Goal: Information Seeking & Learning: Learn about a topic

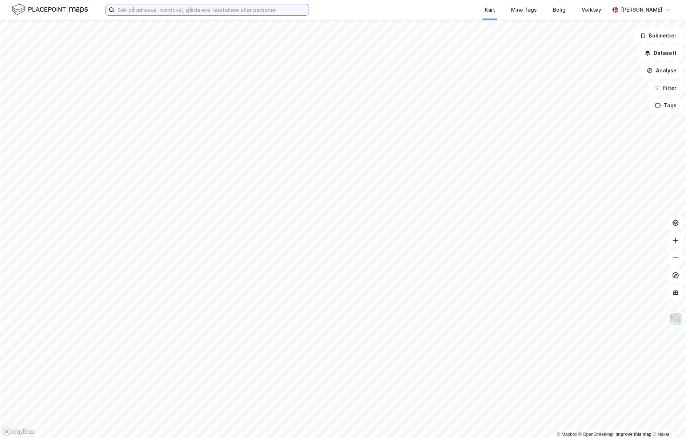
click at [134, 9] on input at bounding box center [212, 9] width 194 height 11
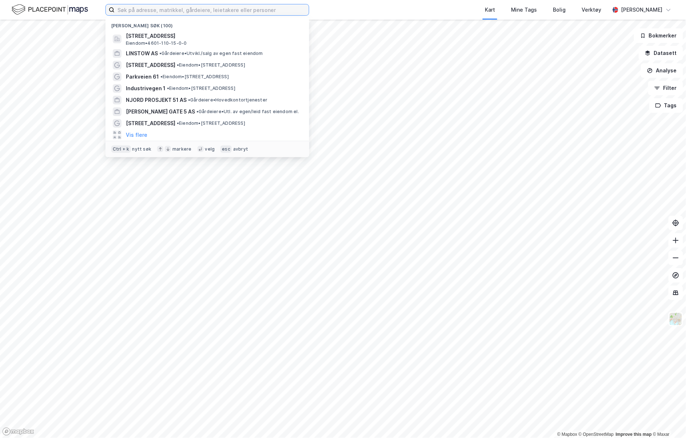
paste input "[STREET_ADDRESS]"
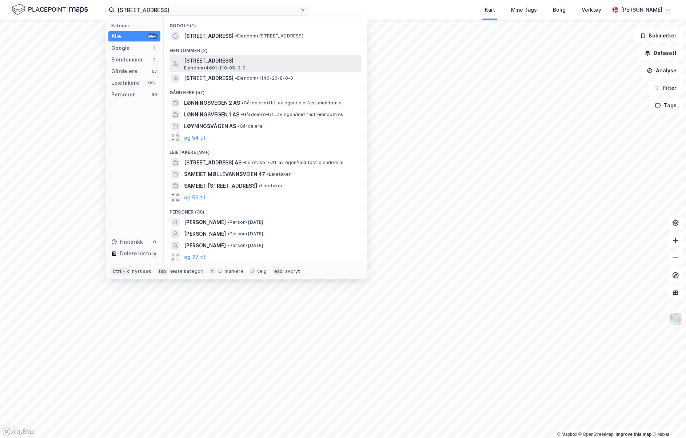
click at [197, 59] on span "[STREET_ADDRESS]" at bounding box center [271, 60] width 175 height 9
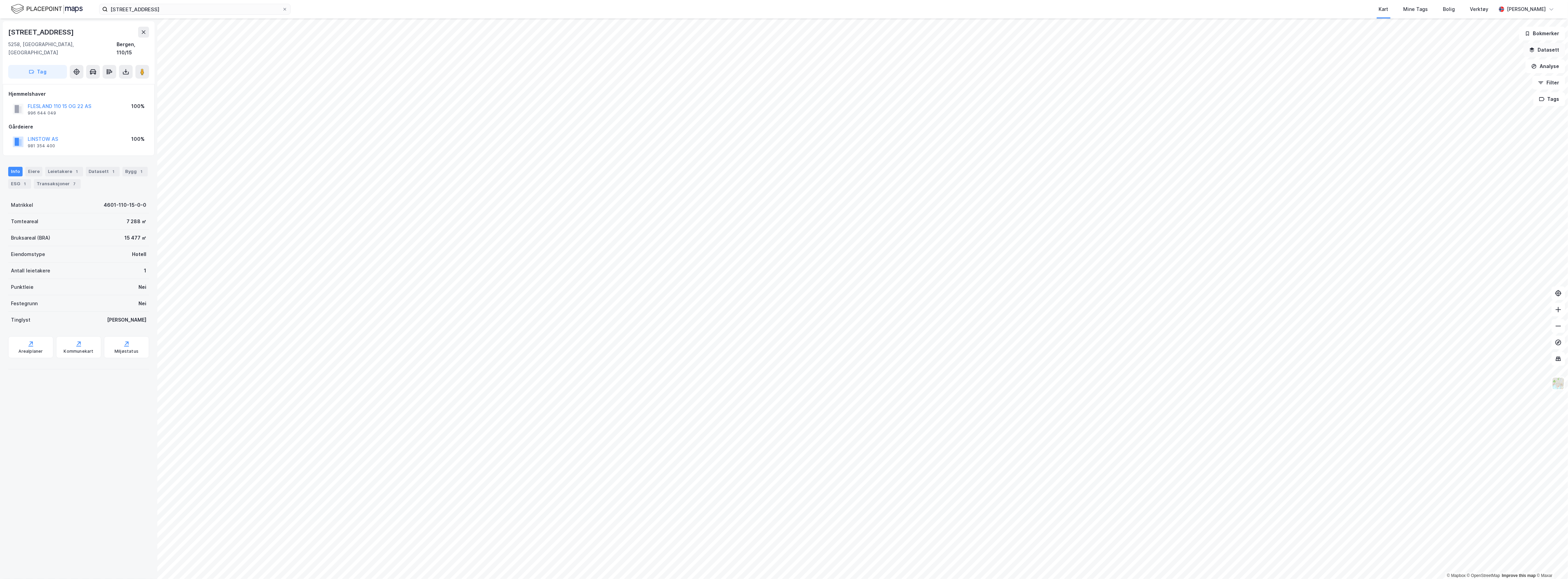
click at [644, 49] on button "Datasett" at bounding box center [1545, 50] width 41 height 14
click at [644, 194] on icon at bounding box center [1442, 192] width 6 height 6
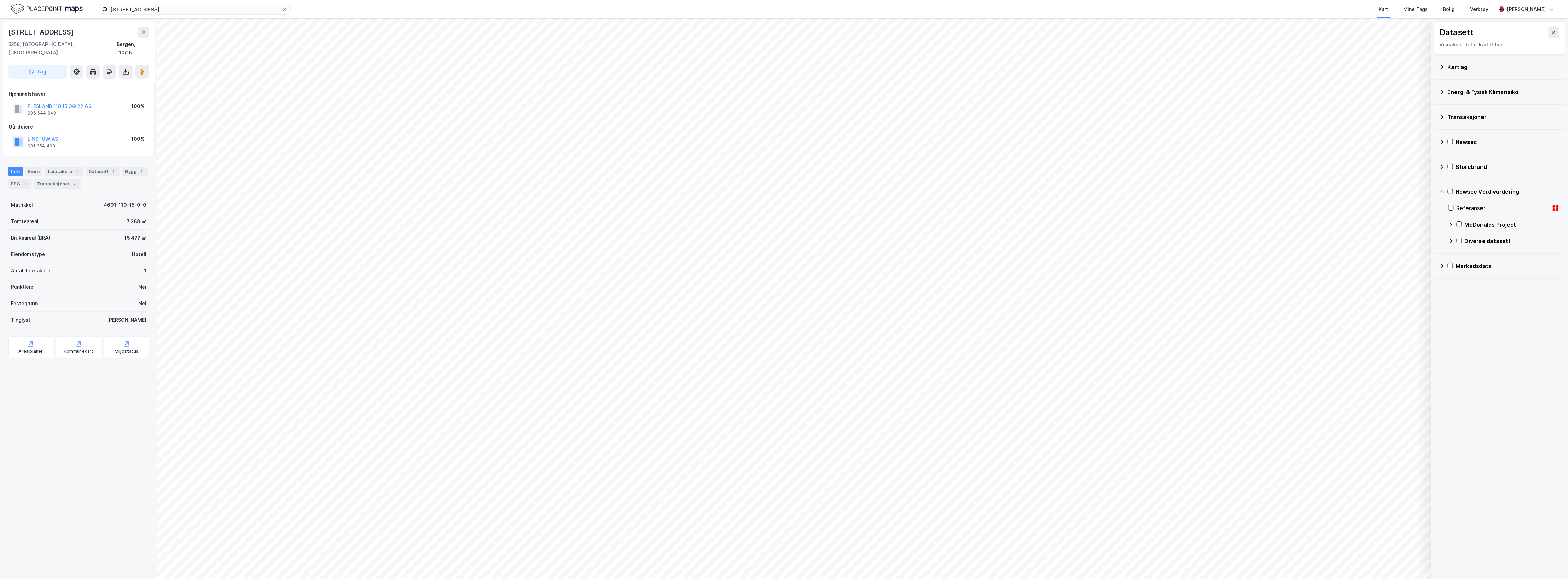
click at [644, 196] on div "Newsec Verdivurdering" at bounding box center [1499, 191] width 120 height 16
click at [644, 192] on icon at bounding box center [1450, 191] width 5 height 5
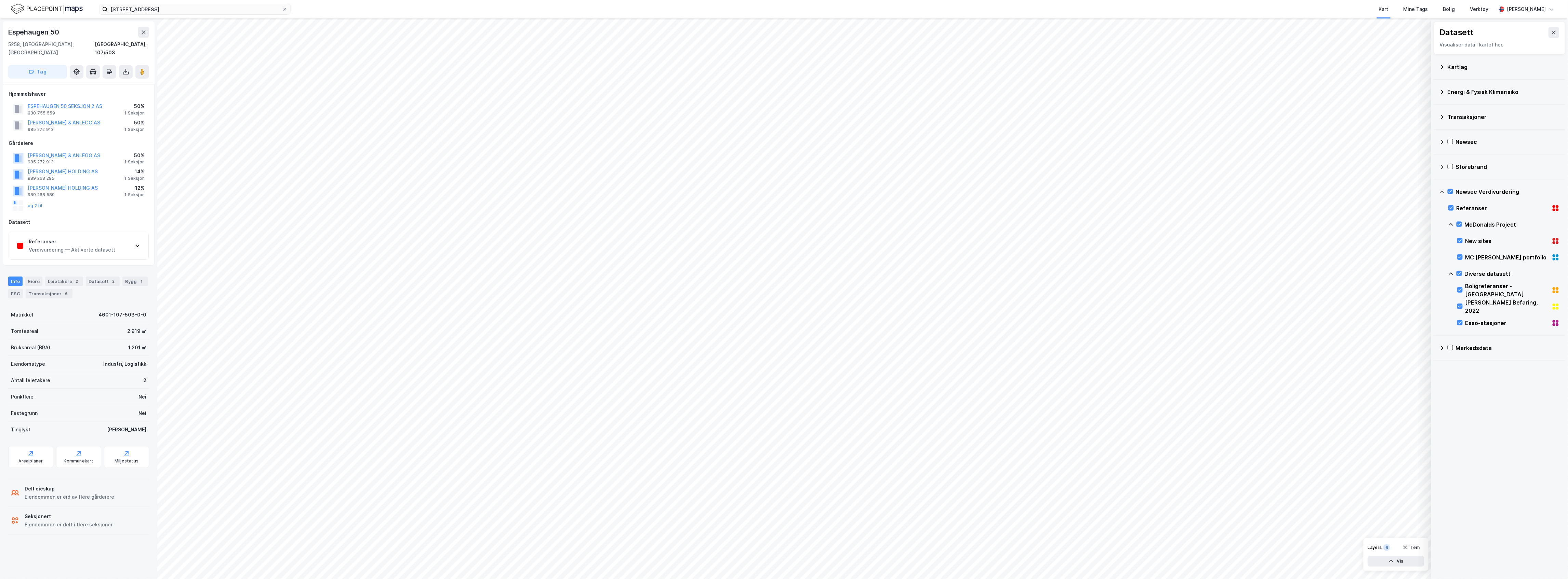
click at [99, 246] on div "Verdivurdering — Aktiverte datasett" at bounding box center [72, 250] width 86 height 8
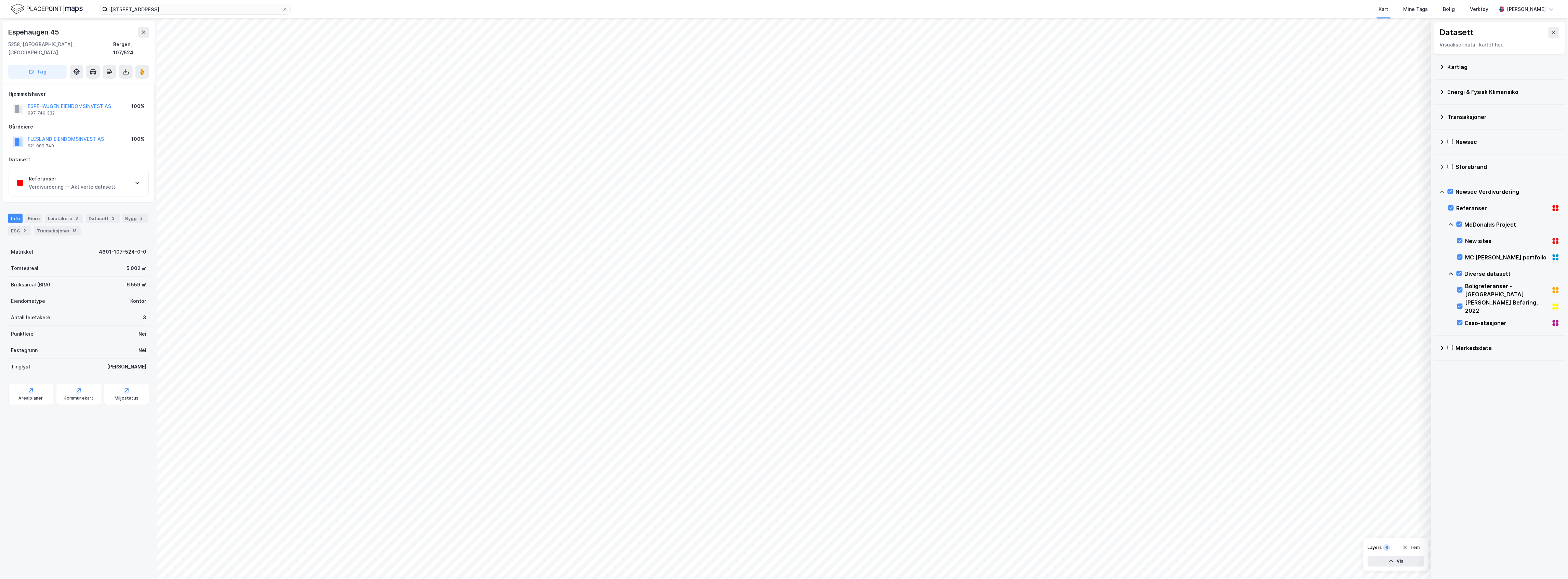
click at [94, 183] on div "Verdivurdering — Aktiverte datasett" at bounding box center [72, 187] width 86 height 8
click at [66, 186] on div "Referanser Verdivurdering — Aktiverte datasett" at bounding box center [78, 182] width 139 height 27
click at [66, 183] on div "Verdivurdering — Aktiverte datasett" at bounding box center [72, 187] width 86 height 8
click at [89, 170] on div "Referanser" at bounding box center [72, 171] width 86 height 8
click at [644, 309] on div "[PERSON_NAME] Befaring, 2022" at bounding box center [1508, 306] width 102 height 16
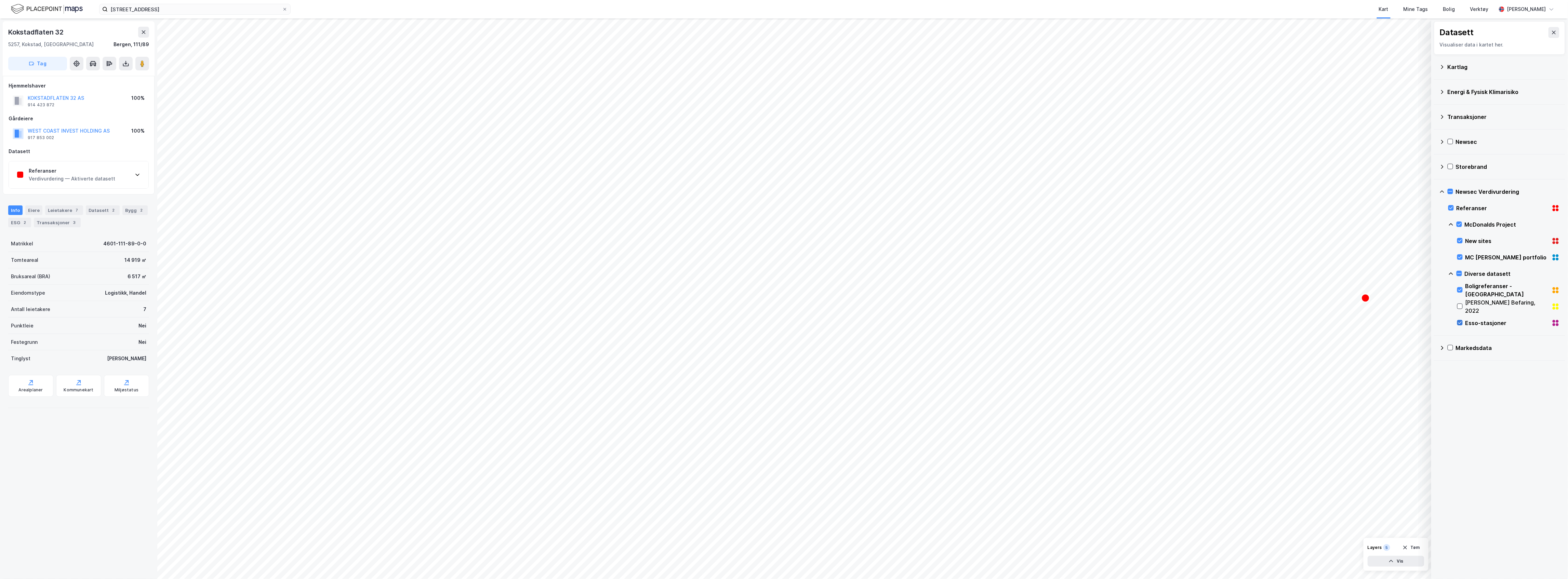
click at [644, 323] on icon at bounding box center [1459, 322] width 5 height 5
click at [644, 293] on div "Boligreferanser - [GEOGRAPHIC_DATA]" at bounding box center [1508, 290] width 102 height 16
click at [644, 258] on icon at bounding box center [1459, 257] width 5 height 5
click at [644, 270] on div "Diverse datasett" at bounding box center [1504, 274] width 112 height 16
click at [644, 210] on icon at bounding box center [1555, 208] width 8 height 8
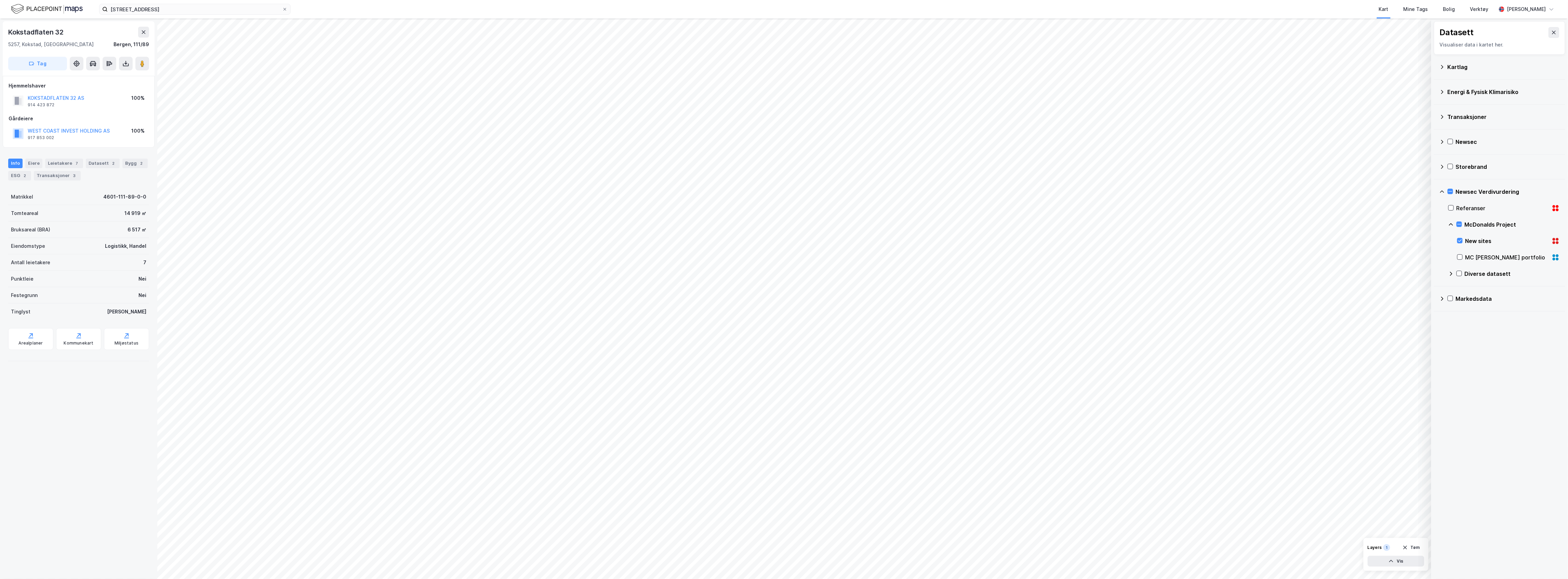
click at [644, 210] on icon at bounding box center [1555, 208] width 8 height 8
click at [644, 299] on icon at bounding box center [1442, 299] width 6 height 6
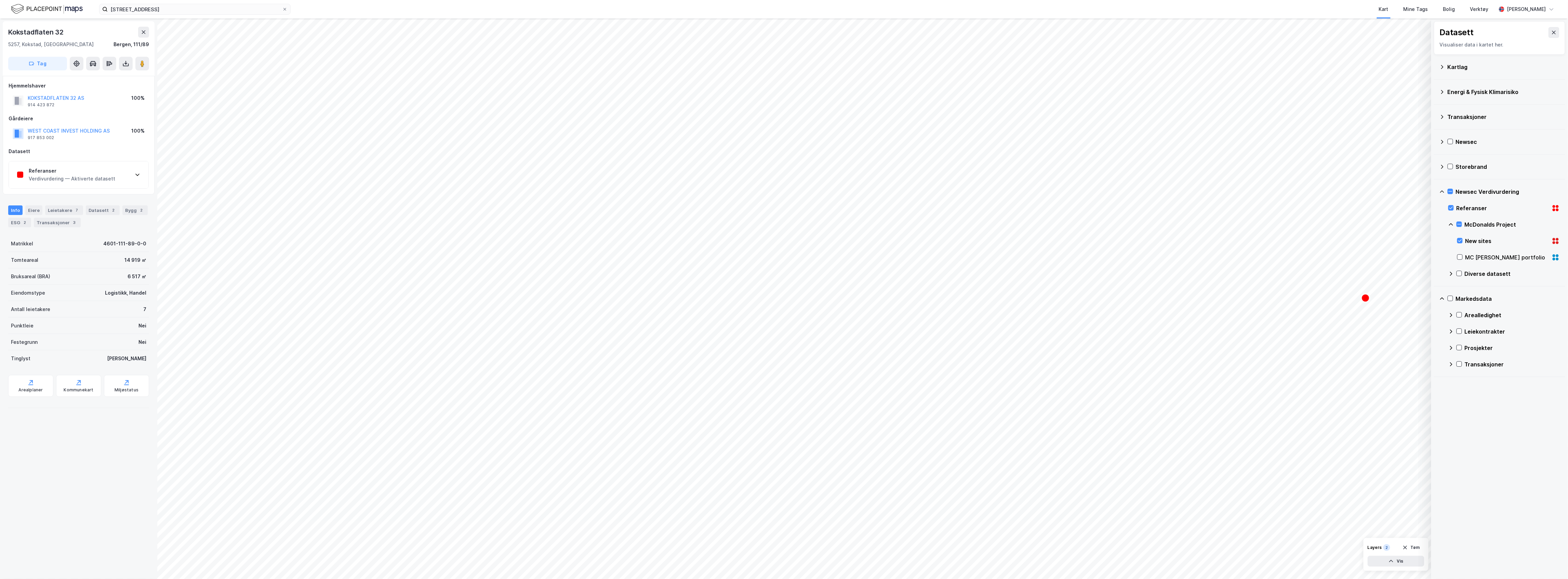
click at [644, 141] on icon at bounding box center [1442, 142] width 6 height 6
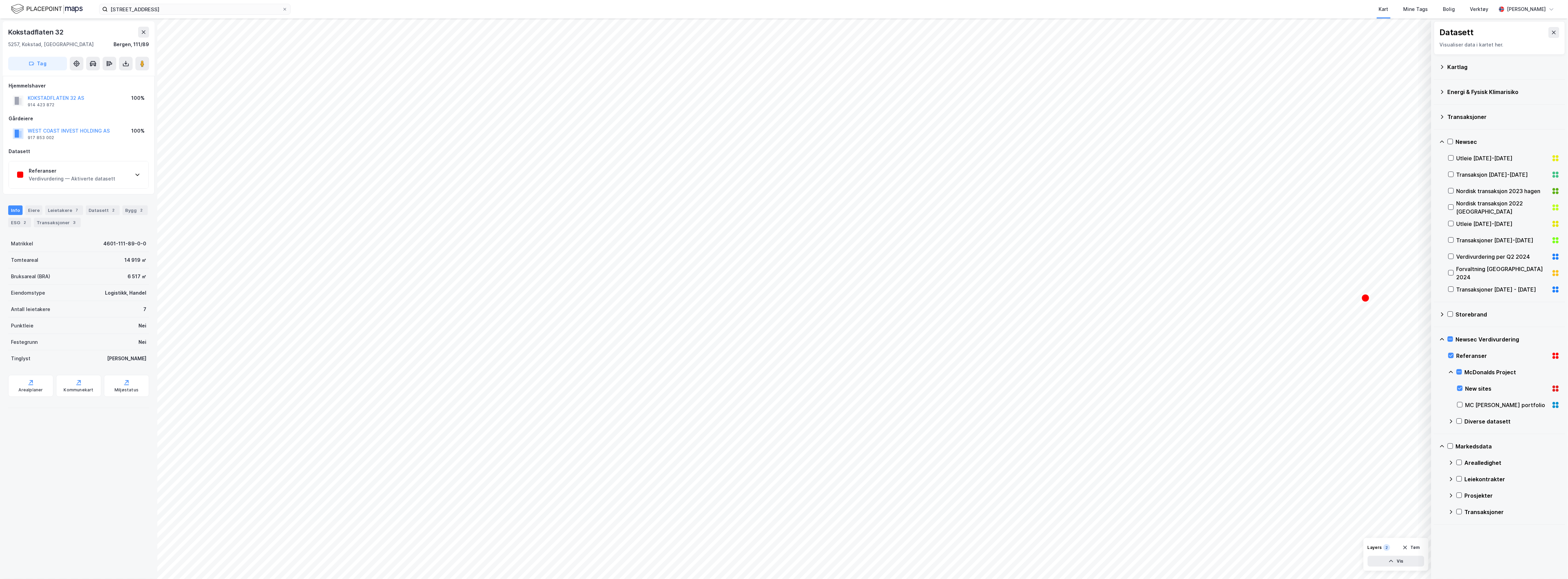
click at [644, 141] on icon at bounding box center [1442, 142] width 6 height 6
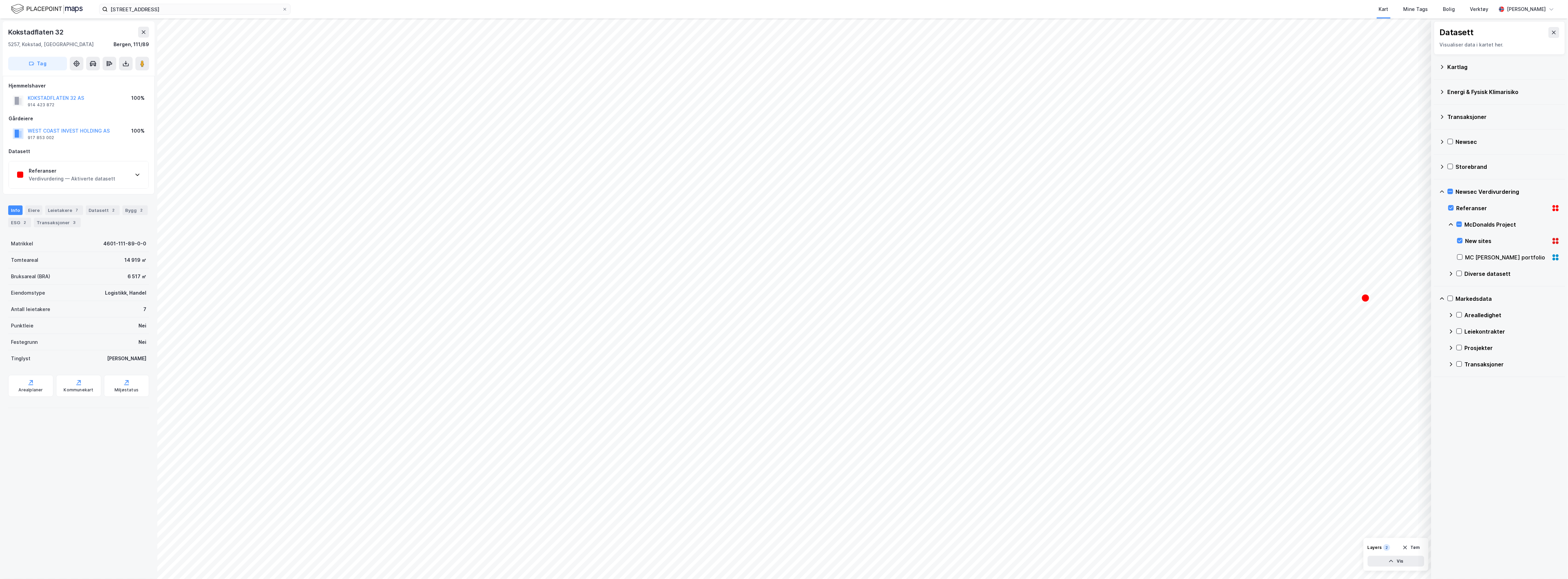
click at [127, 176] on div "Referanser Verdivurdering — Aktiverte datasett" at bounding box center [78, 175] width 139 height 27
click at [85, 187] on div "Referanser Verdivurdering — Aktiverte datasett" at bounding box center [78, 175] width 139 height 27
click at [81, 195] on div "Verdivurdering — Aktiverte datasett" at bounding box center [72, 195] width 86 height 8
click at [100, 183] on div "Verdivurdering — Aktiverte datasett" at bounding box center [72, 187] width 86 height 8
click at [106, 170] on div "Referanser" at bounding box center [72, 171] width 86 height 8
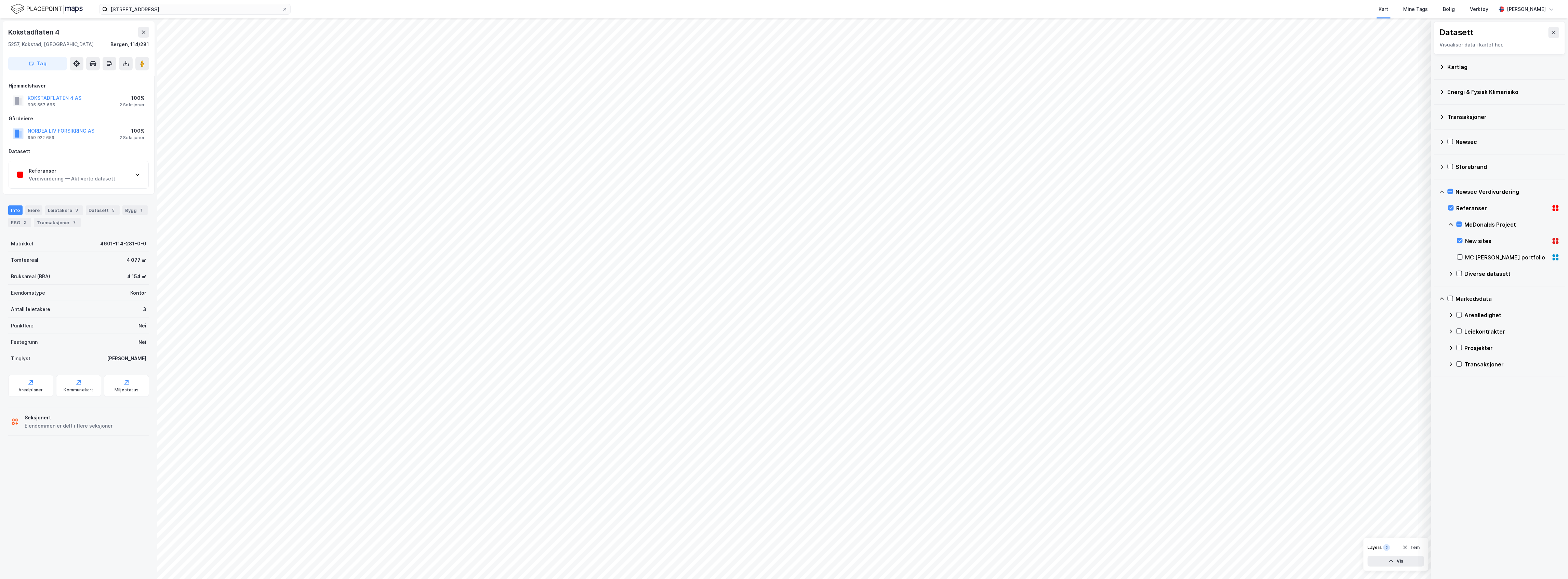
click at [121, 175] on div "Referanser Verdivurdering — Aktiverte datasett" at bounding box center [78, 175] width 139 height 27
click at [61, 167] on div "Leietakere 3" at bounding box center [64, 172] width 38 height 9
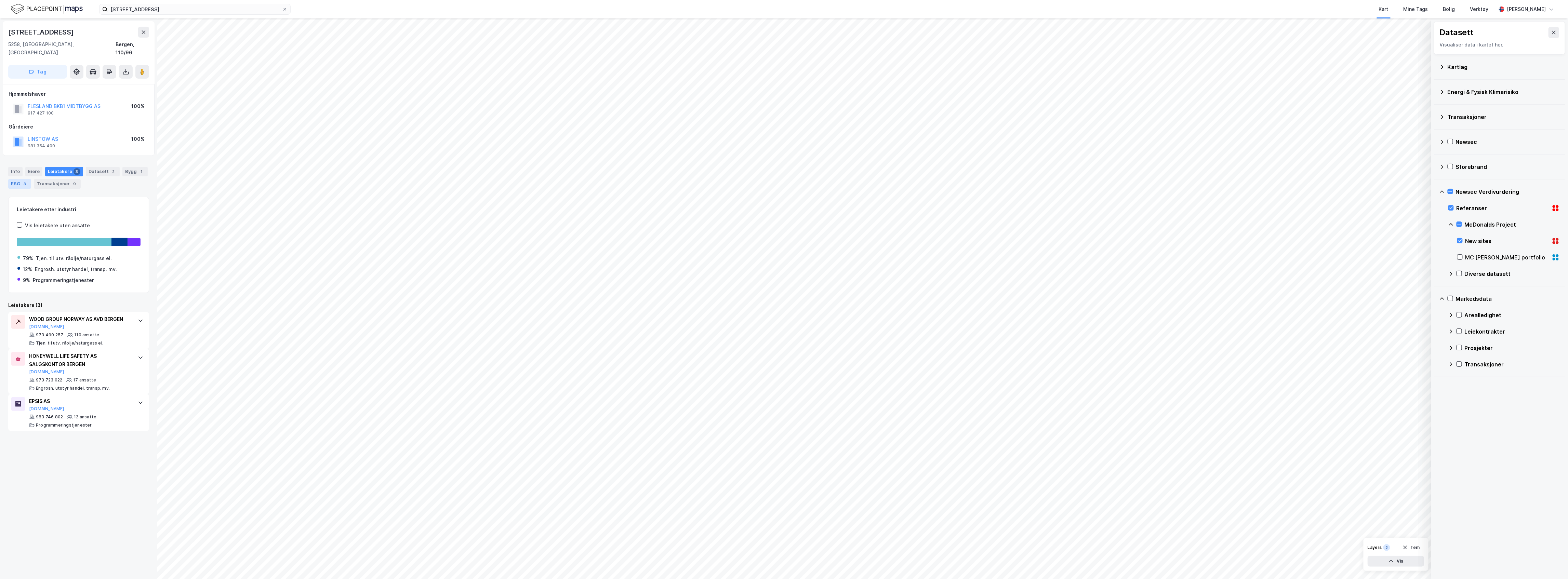
click at [10, 180] on div "ESG 3" at bounding box center [20, 184] width 23 height 9
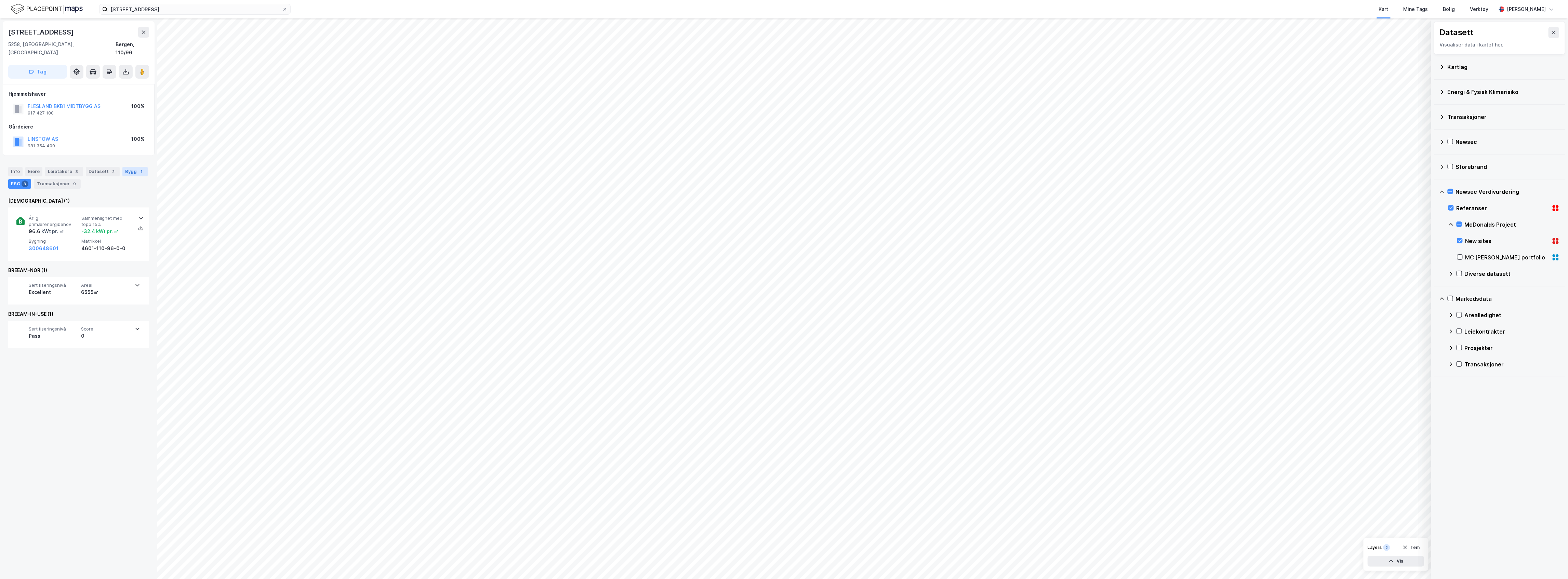
click at [130, 167] on div "Bygg 1" at bounding box center [134, 172] width 25 height 9
click at [116, 266] on div "300648601 - [STREET_ADDRESS] 1 160 ㎡ BYA • 6 481 ㎡ BRA • 6 Etasjer Kontor Midle…" at bounding box center [79, 274] width 124 height 56
click at [56, 180] on div "Transaksjoner 9" at bounding box center [57, 184] width 47 height 9
click at [20, 180] on div "ESG 3" at bounding box center [20, 184] width 23 height 9
click at [62, 167] on div "Leietakere 3" at bounding box center [64, 172] width 38 height 9
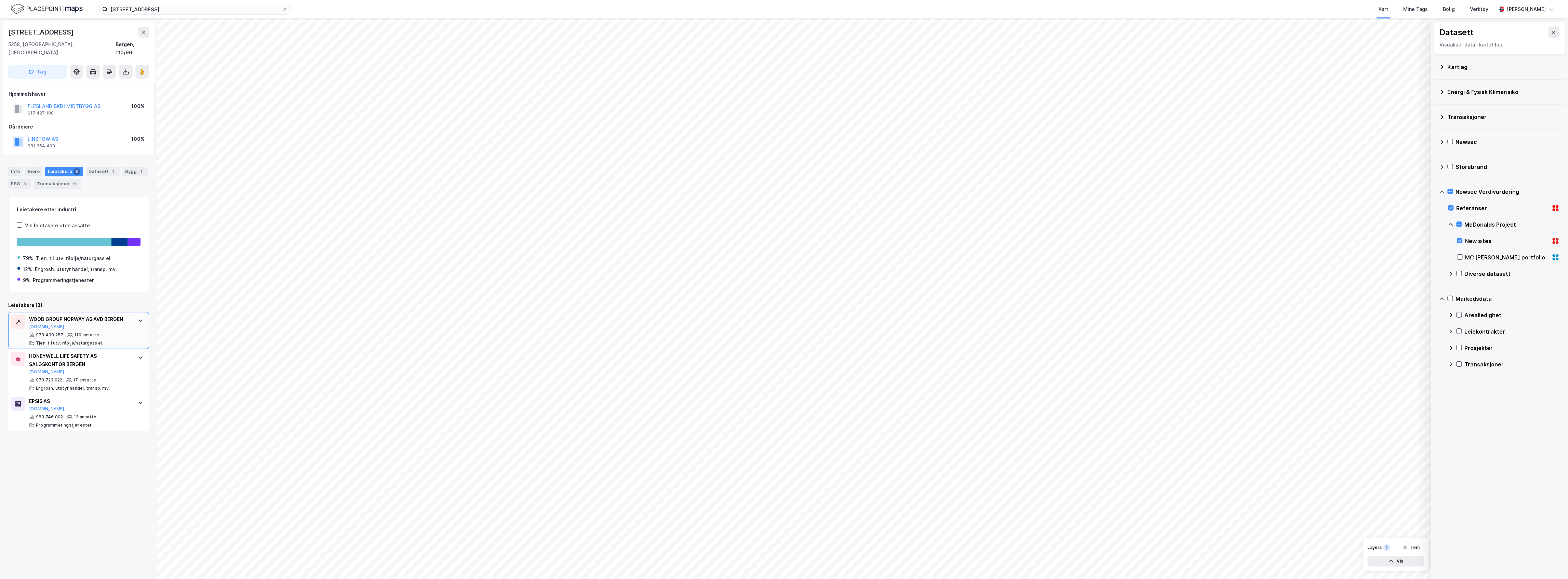
click at [101, 330] on div "WOOD GROUP NORWAY AS AVD BERGEN [DOMAIN_NAME]" at bounding box center [80, 322] width 101 height 14
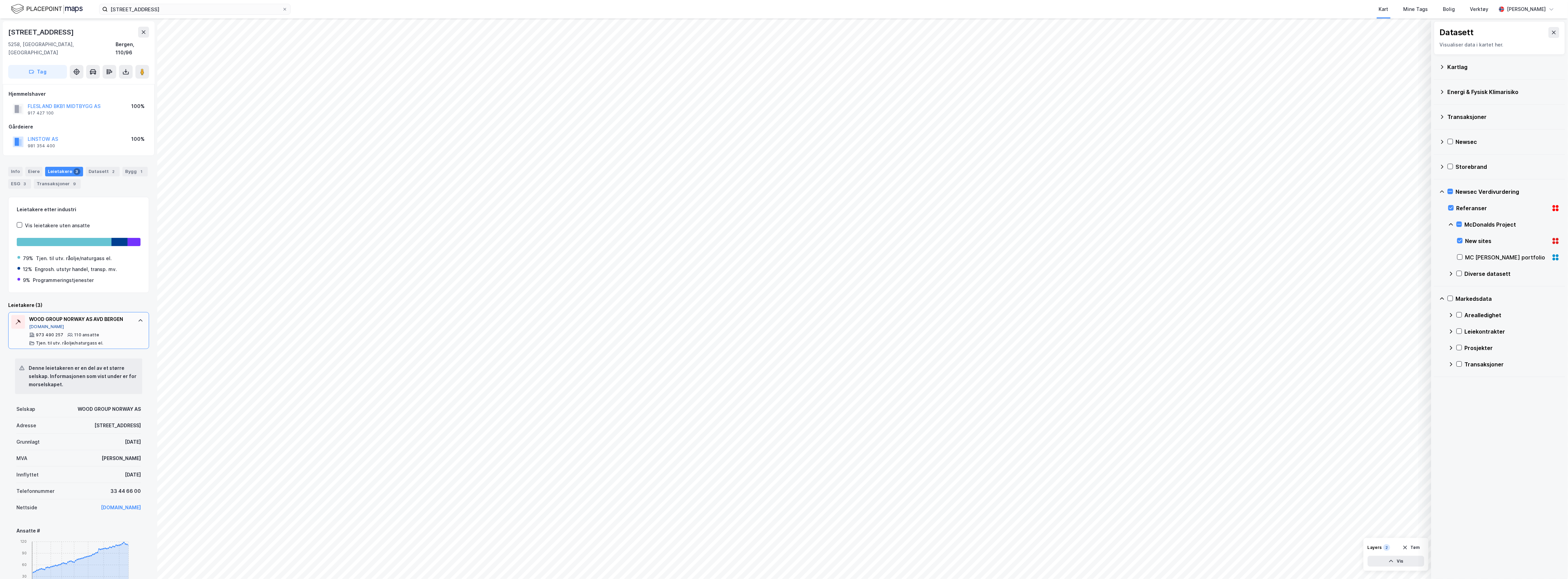
click at [37, 326] on button "[DOMAIN_NAME]" at bounding box center [46, 327] width 35 height 6
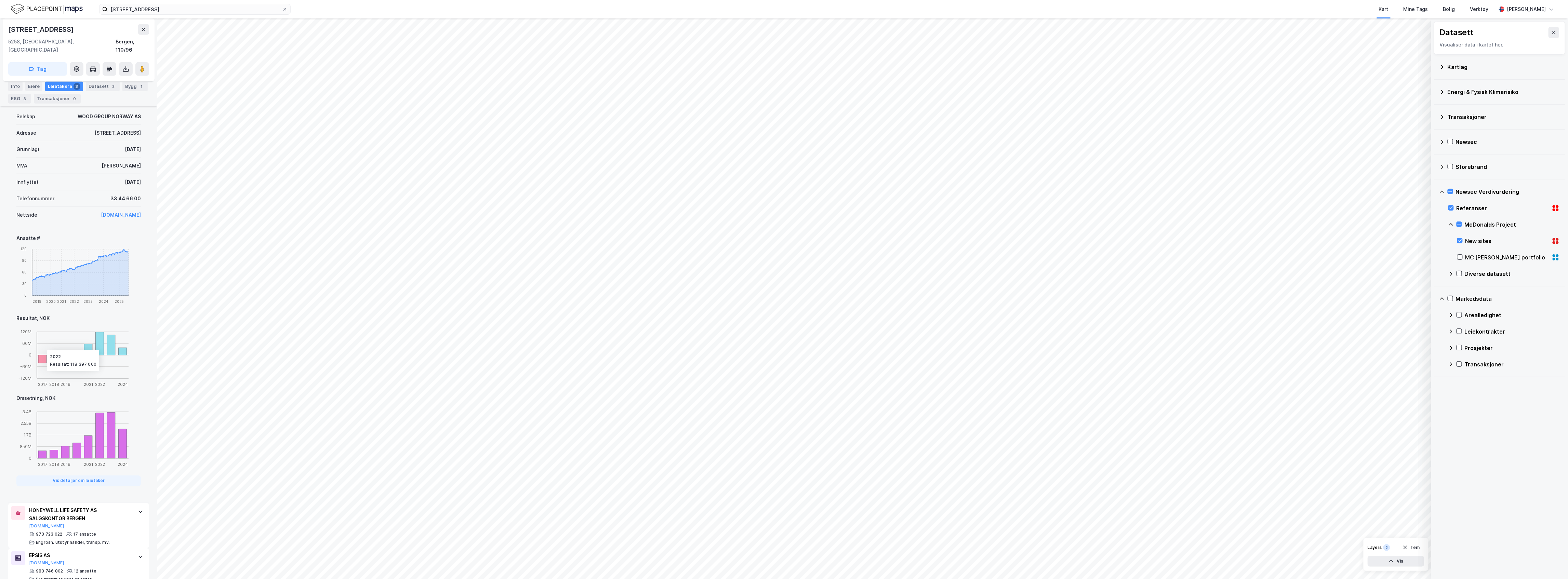
scroll to position [308, 0]
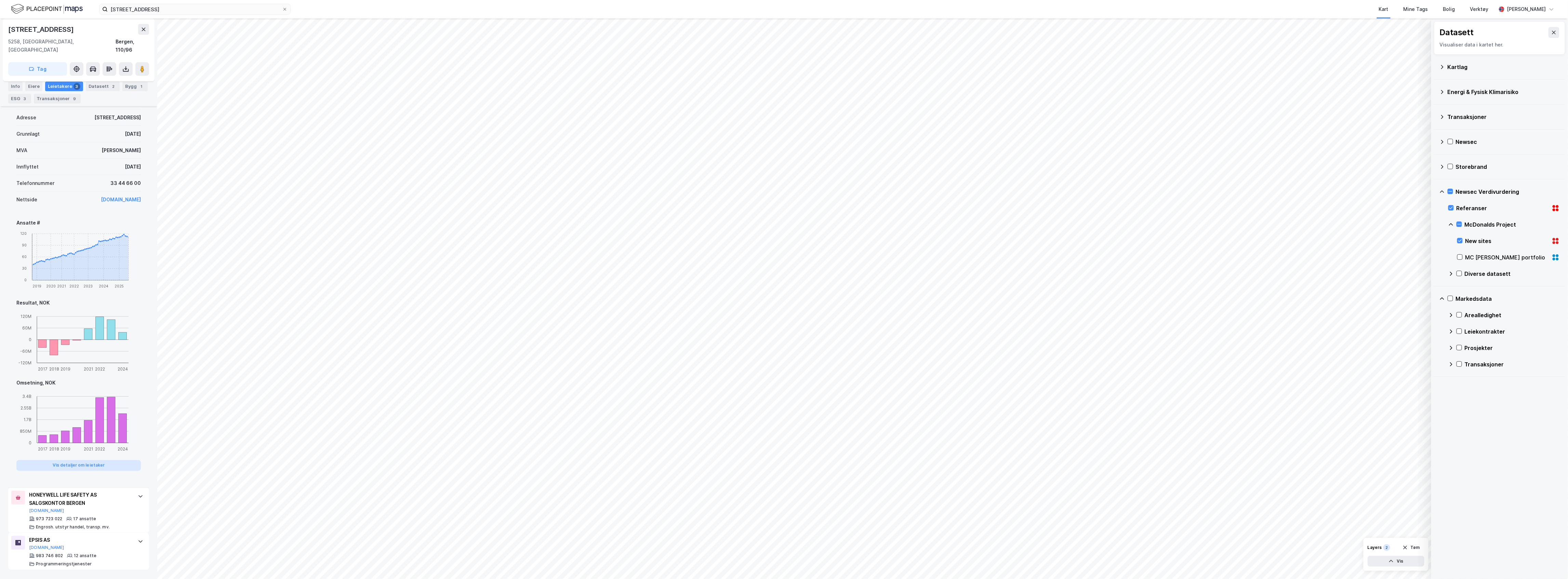
click at [96, 412] on button "Vis detaljer om leietaker" at bounding box center [78, 466] width 124 height 11
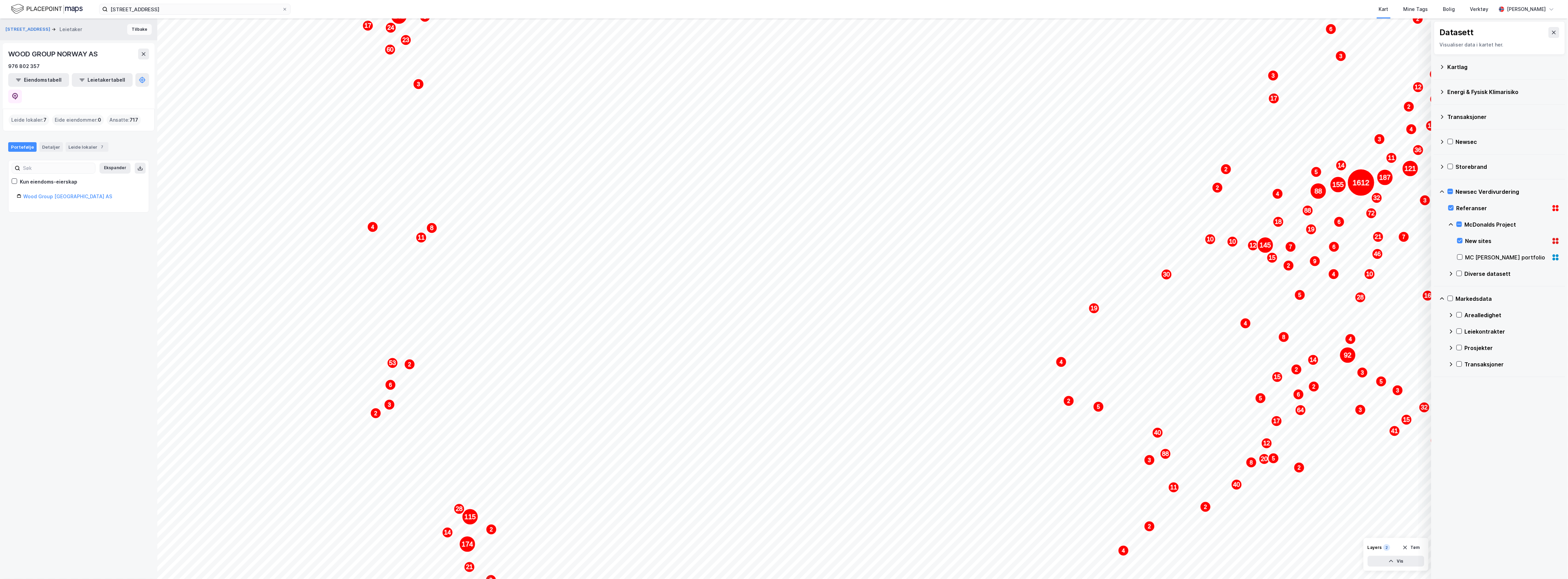
click at [131, 26] on button "Tilbake" at bounding box center [139, 29] width 24 height 11
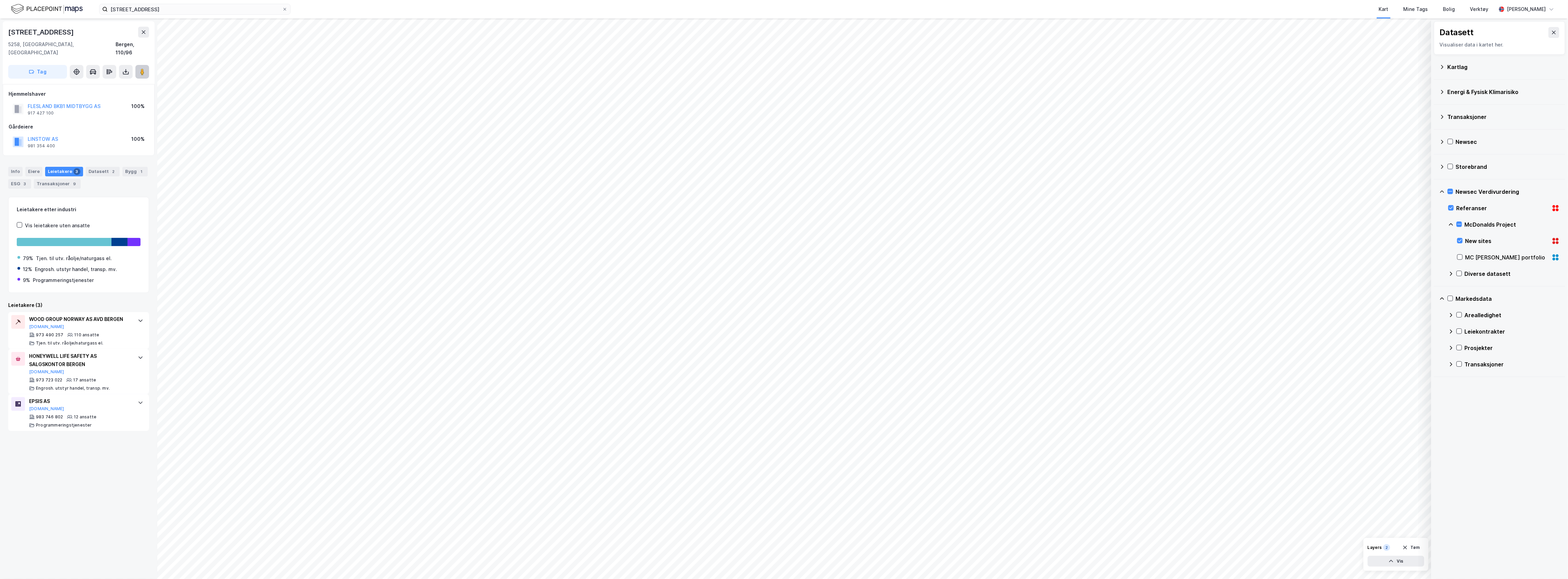
click at [143, 65] on button at bounding box center [142, 71] width 14 height 14
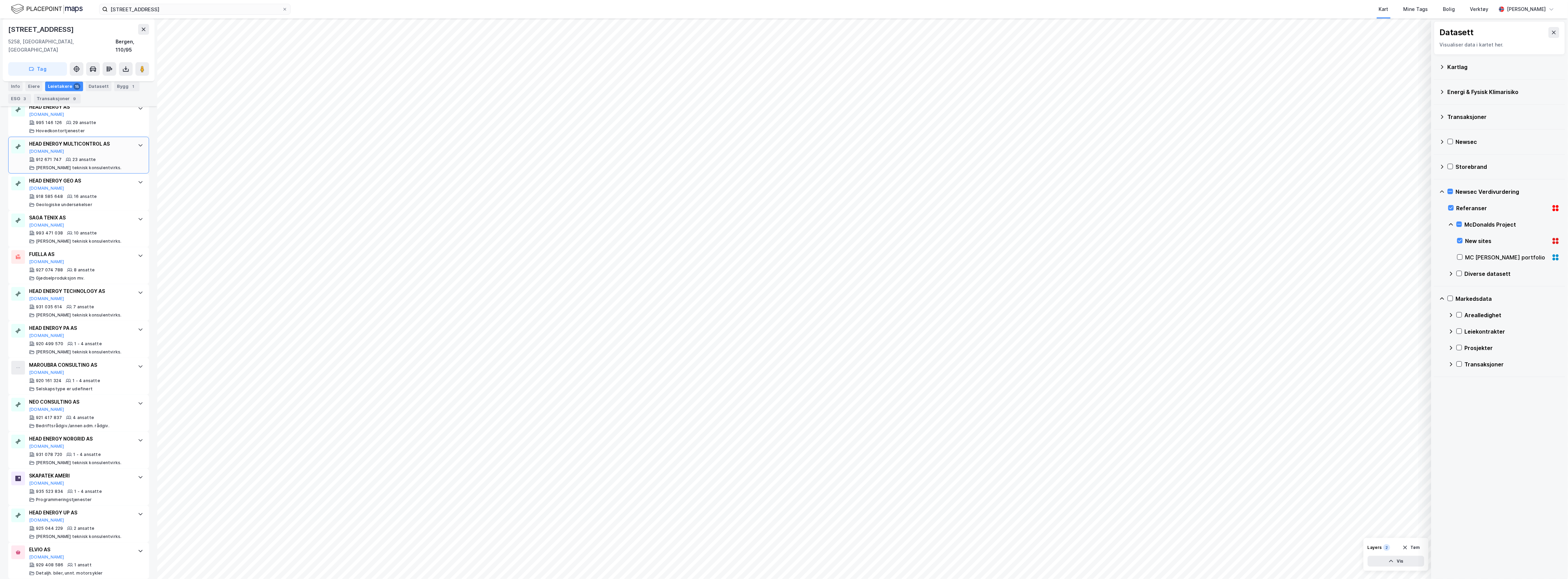
scroll to position [301, 0]
click at [130, 87] on div "1" at bounding box center [132, 86] width 7 height 7
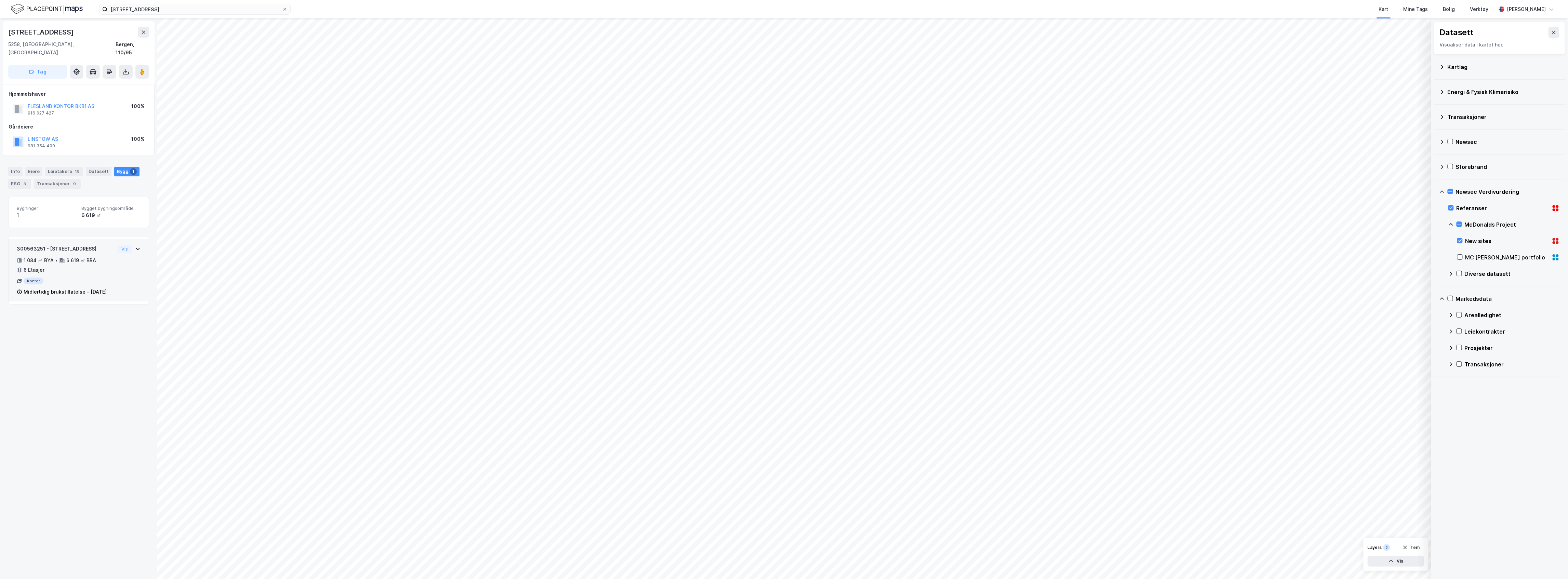
click at [109, 290] on div "300563251 - [STREET_ADDRESS] 1 084 ㎡ BYA • 6 619 ㎡ BRA • 6 Etasjer Kontor Midle…" at bounding box center [79, 274] width 124 height 56
click at [16, 180] on div "ESG 3" at bounding box center [20, 184] width 23 height 9
click at [211, 3] on div "[STREET_ADDRESS] Kart Mine Tags Bolig Verktøy [PERSON_NAME]" at bounding box center [784, 9] width 1568 height 19
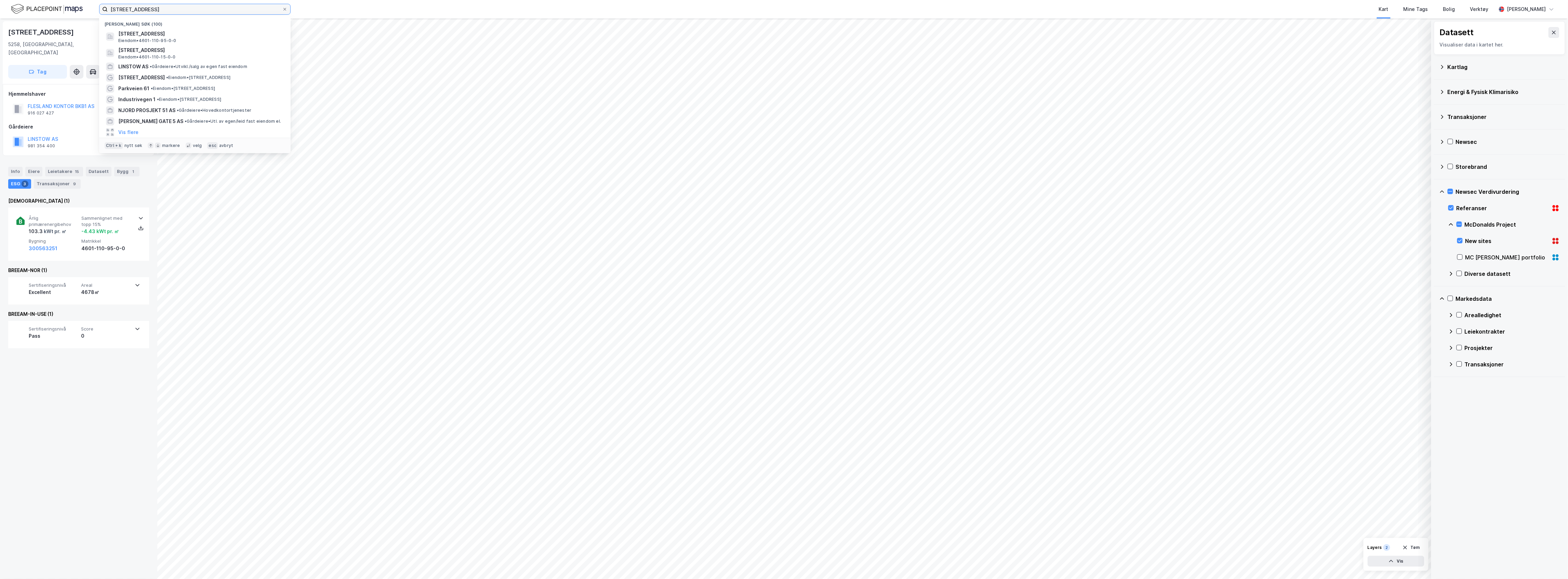
click at [177, 4] on input "[STREET_ADDRESS]" at bounding box center [195, 8] width 175 height 10
drag, startPoint x: 162, startPoint y: 8, endPoint x: 41, endPoint y: -6, distance: 121.8
click at [41, 0] on html "Lønningsvegen 47 Nylige søk (100) [STREET_ADDRESS] • 4601-110-95-0-0 [STREET_AD…" at bounding box center [784, 290] width 1568 height 579
paste input "4601-110-97-0-0"
type input "4601-110-97-0-0"
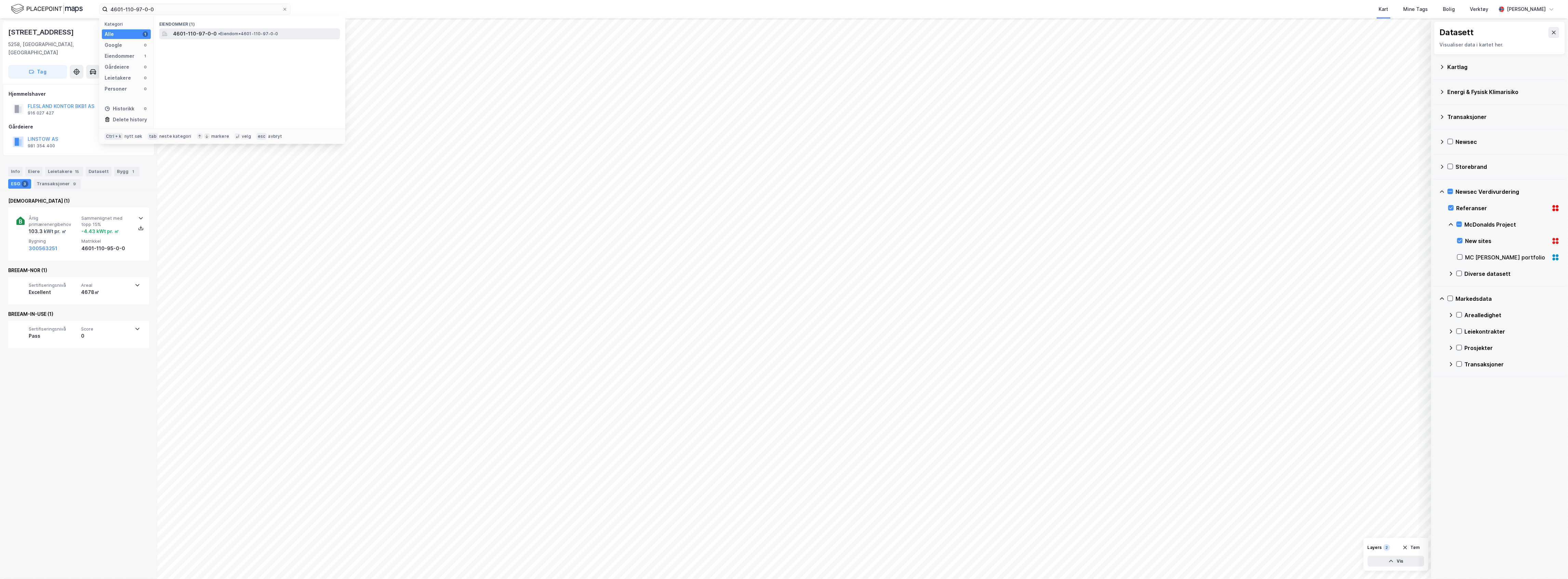
click at [235, 31] on span "• Eiendom • 4601-110-97-0-0" at bounding box center [248, 34] width 60 height 6
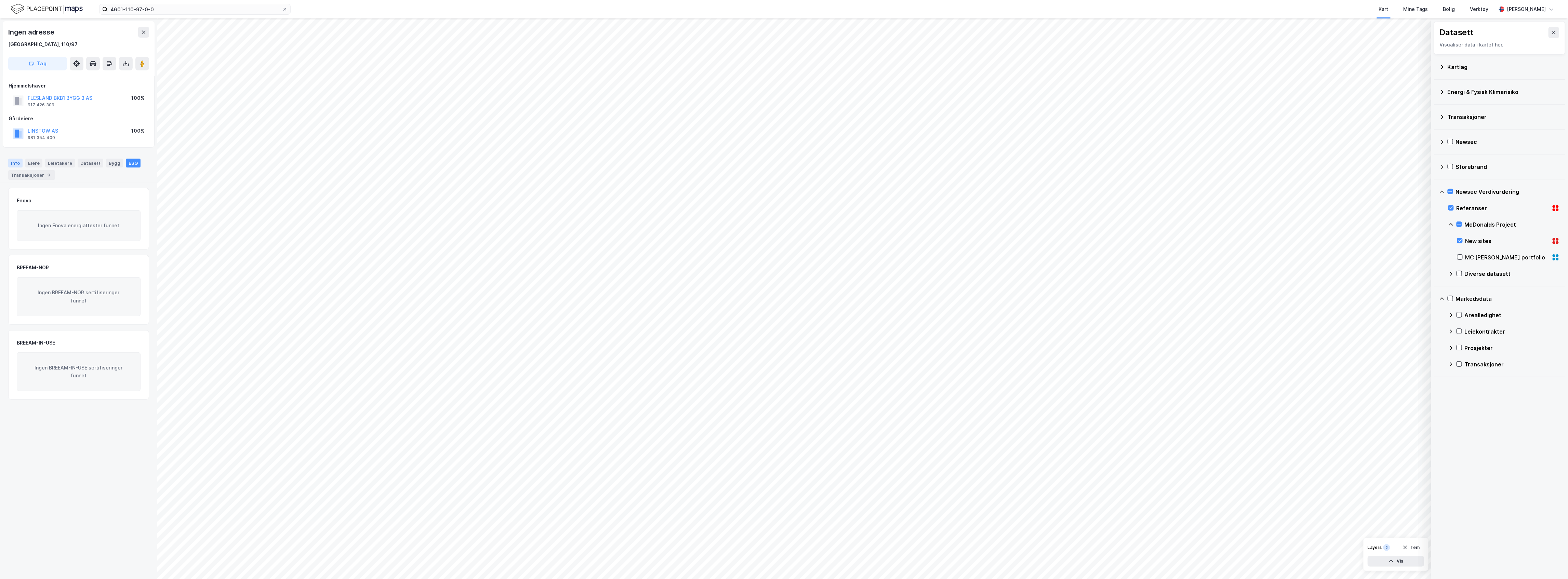
click at [11, 164] on div "Info" at bounding box center [15, 163] width 14 height 8
click at [22, 338] on div "Arealplaner" at bounding box center [31, 338] width 45 height 22
click at [78, 337] on icon at bounding box center [78, 335] width 7 height 7
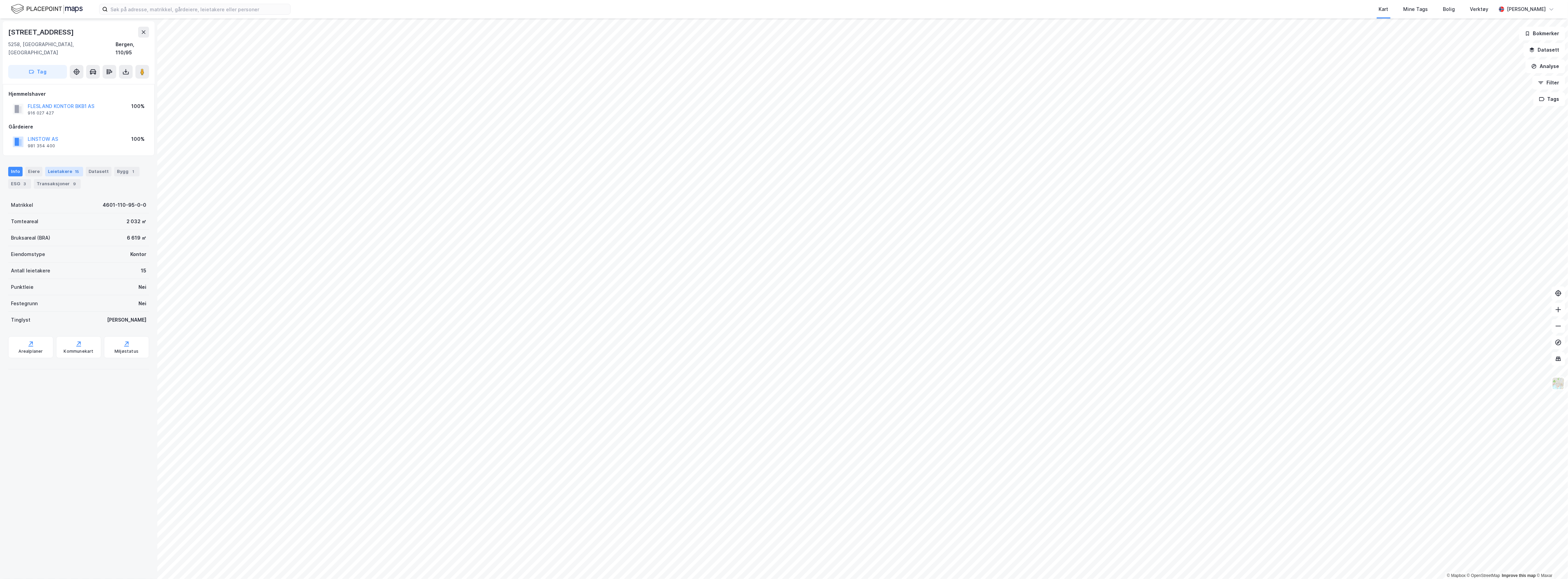
click at [60, 167] on div "Leietakere 15" at bounding box center [64, 172] width 38 height 9
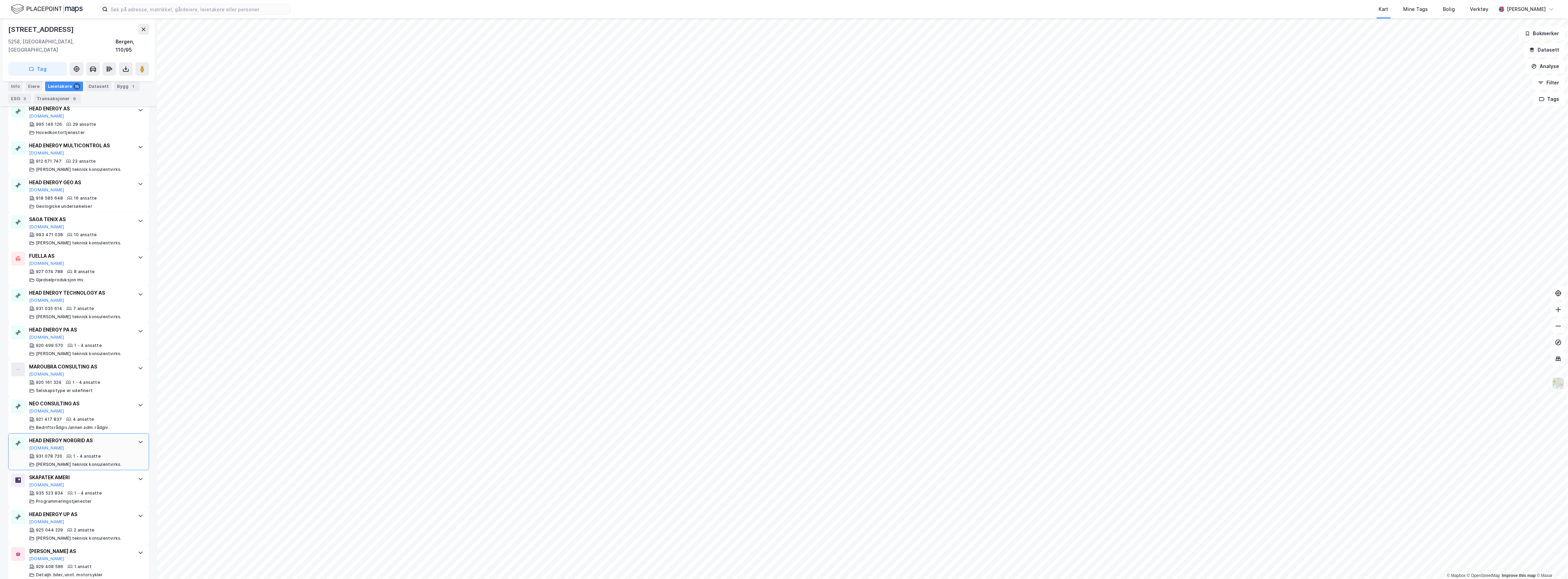
scroll to position [301, 0]
